Goal: Find specific page/section: Find specific page/section

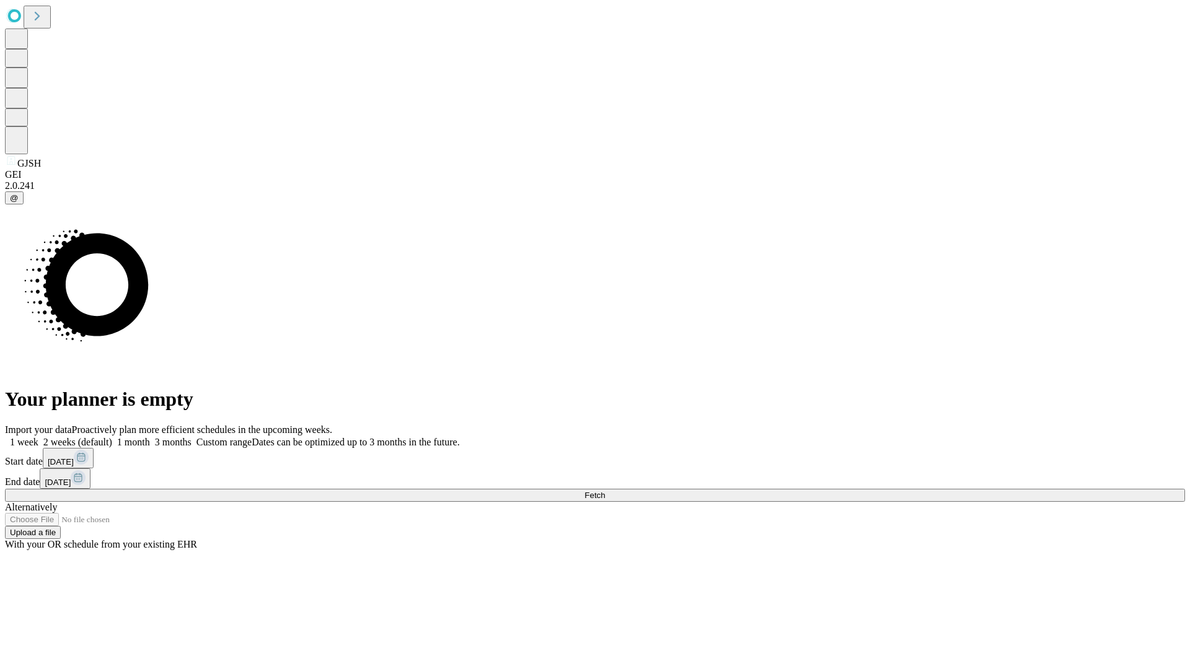
click at [605, 491] on span "Fetch" at bounding box center [594, 495] width 20 height 9
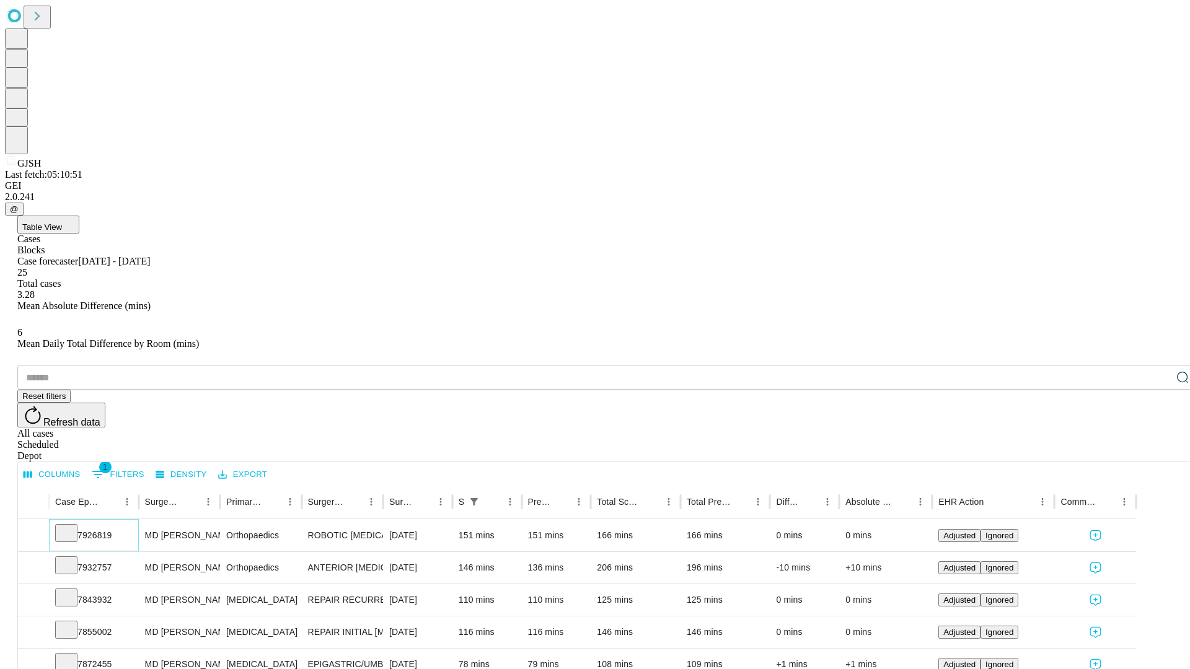
click at [73, 526] on icon at bounding box center [66, 532] width 12 height 12
